Goal: Task Accomplishment & Management: Complete application form

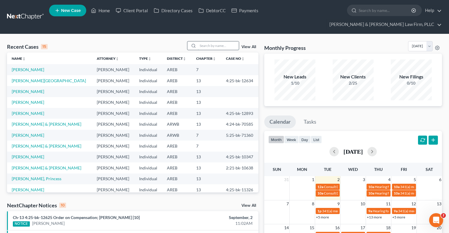
click at [199, 41] on input "search" at bounding box center [218, 45] width 41 height 8
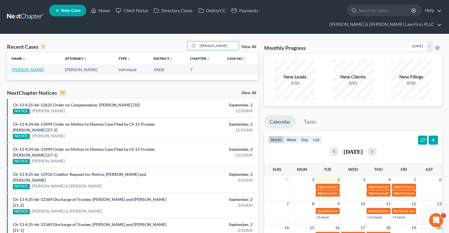
type input "[PERSON_NAME]"
click at [41, 67] on link "[PERSON_NAME]" at bounding box center [28, 69] width 32 height 5
select select "0"
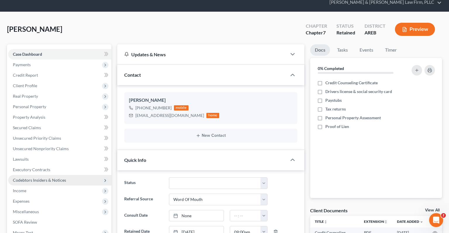
scroll to position [62, 0]
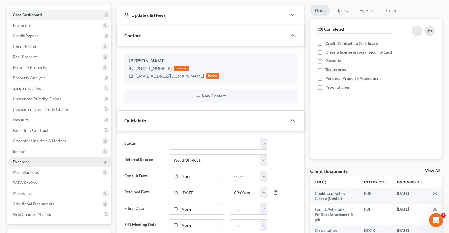
click at [43, 157] on span "Expenses" at bounding box center [59, 162] width 103 height 11
click at [40, 167] on link "Home" at bounding box center [65, 172] width 91 height 11
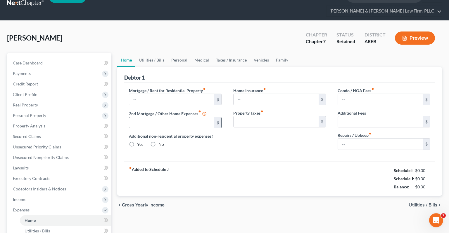
type input "1,340.00"
type input "0.00"
radio input "true"
type input "0.00"
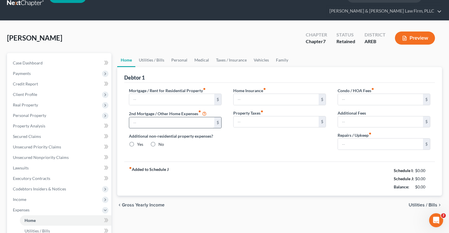
type input "0.00"
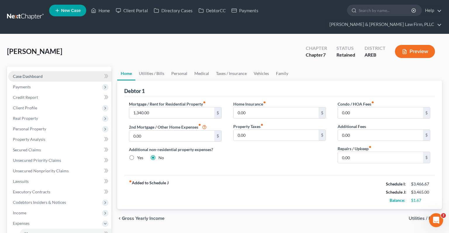
click at [43, 71] on link "Case Dashboard" at bounding box center [59, 76] width 103 height 11
select select "0"
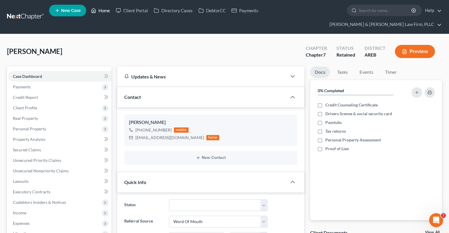
drag, startPoint x: 98, startPoint y: 11, endPoint x: 98, endPoint y: 7, distance: 3.8
click at [98, 11] on link "Home" at bounding box center [100, 10] width 25 height 11
